Goal: Subscribe to service/newsletter

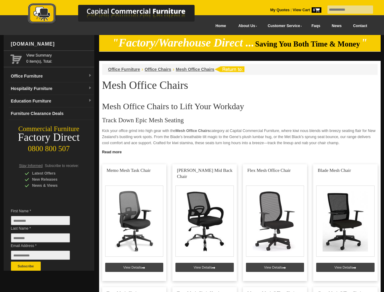
click at [346, 10] on input "text" at bounding box center [350, 9] width 46 height 8
click at [45, 239] on input "Last Name *" at bounding box center [40, 237] width 59 height 9
click at [26, 266] on button "Subscribe" at bounding box center [26, 265] width 30 height 9
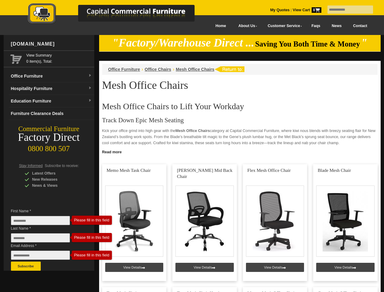
click at [240, 151] on link "Read more" at bounding box center [239, 151] width 281 height 8
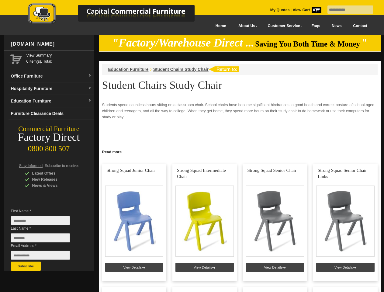
click at [346, 10] on input "text" at bounding box center [350, 9] width 46 height 8
click at [45, 239] on input "Last Name *" at bounding box center [40, 237] width 59 height 9
click at [26, 266] on button "Subscribe" at bounding box center [26, 265] width 30 height 9
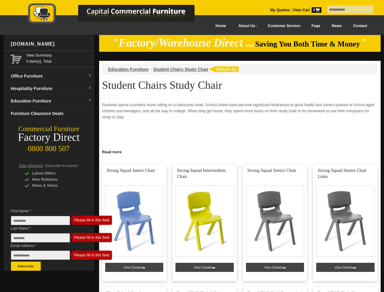
click at [240, 151] on link "Read more" at bounding box center [239, 151] width 281 height 8
